Goal: Task Accomplishment & Management: Manage account settings

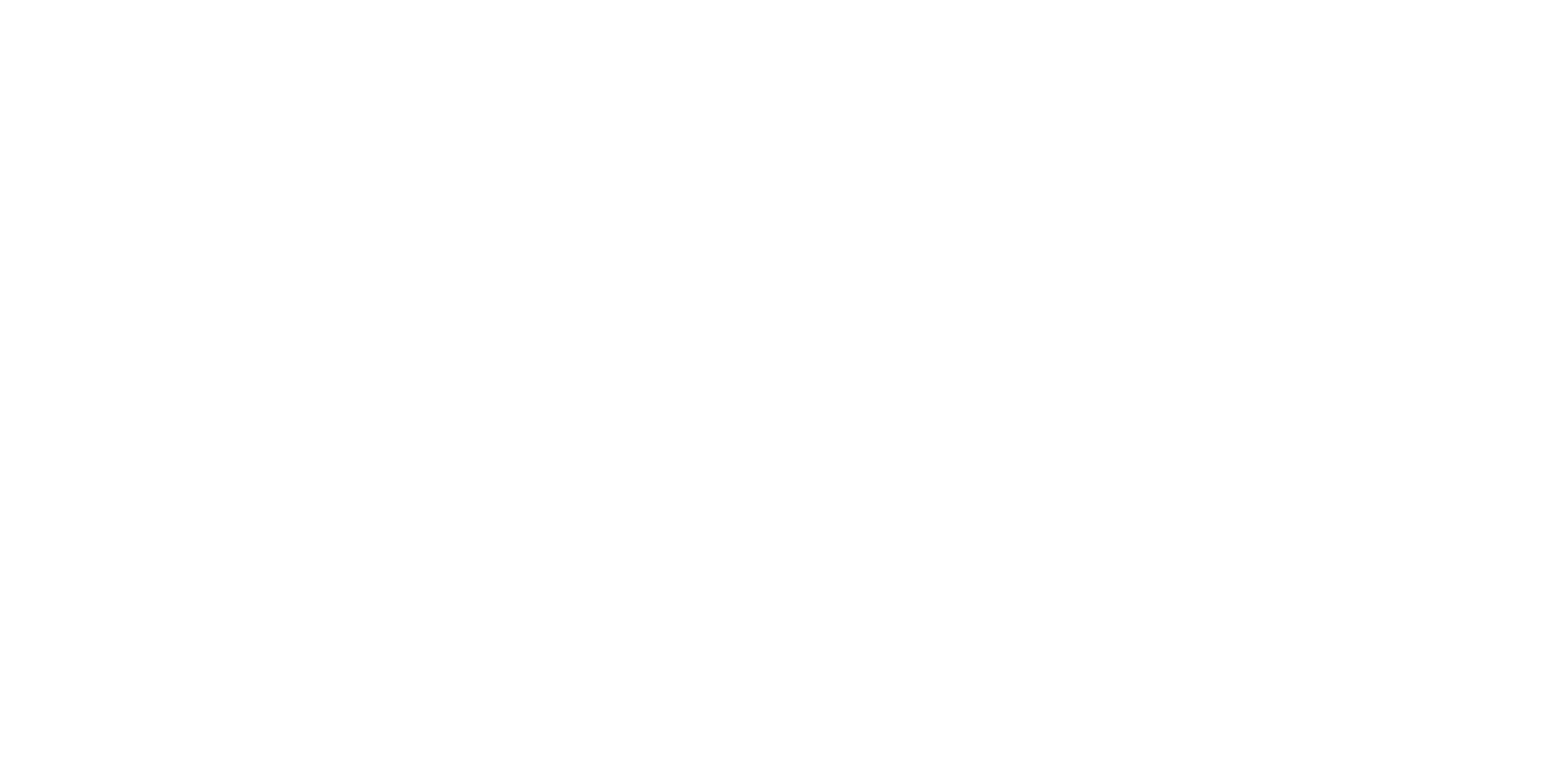
click at [891, 442] on div at bounding box center [1039, 424] width 1039 height 725
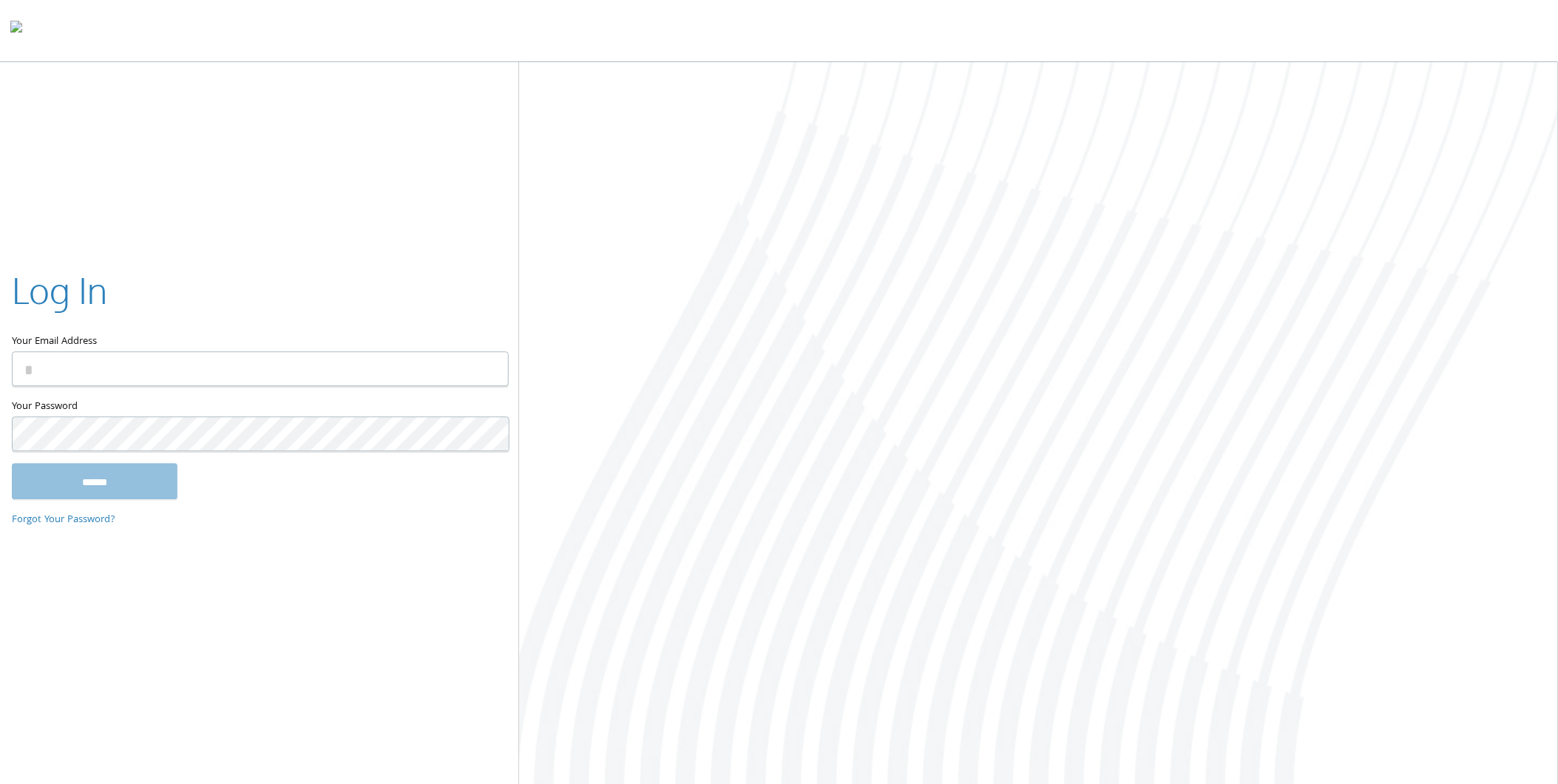
click at [434, 373] on input "Your Email Address" at bounding box center [260, 370] width 497 height 35
type input "**********"
click at [12, 464] on input "******" at bounding box center [95, 481] width 166 height 36
